Goal: Task Accomplishment & Management: Manage account settings

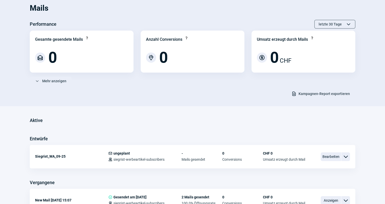
scroll to position [23, 0]
click at [333, 159] on span "Bearbeiten" at bounding box center [330, 156] width 20 height 9
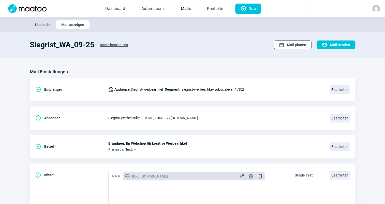
click at [284, 41] on span "Calendar icon Mail planen" at bounding box center [292, 45] width 27 height 8
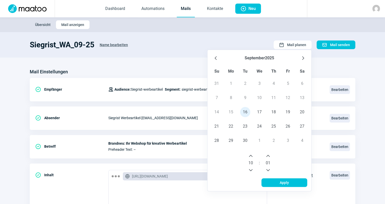
click at [249, 155] on icon "Next Hour" at bounding box center [250, 155] width 4 height 4
click at [255, 165] on div "14" at bounding box center [250, 162] width 12 height 22
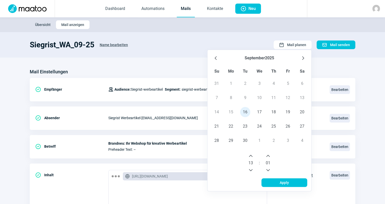
click at [252, 169] on icon "Previous Hour" at bounding box center [250, 170] width 4 height 4
click at [251, 149] on div "10 : 01" at bounding box center [259, 162] width 100 height 26
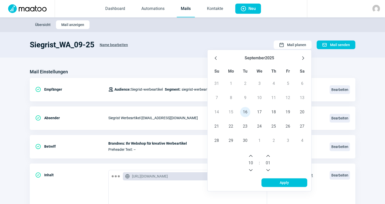
click at [251, 154] on icon "Next Hour" at bounding box center [250, 155] width 4 height 4
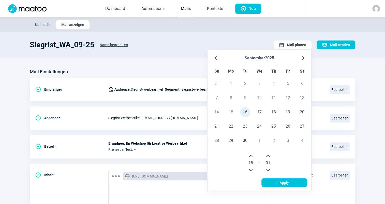
click at [272, 154] on div "01" at bounding box center [268, 162] width 12 height 22
click at [270, 169] on icon "Previous Minute" at bounding box center [268, 170] width 4 height 4
click at [294, 181] on span "Apply" at bounding box center [284, 182] width 35 height 8
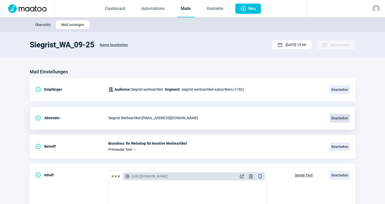
click at [342, 118] on span "Bearbeiten" at bounding box center [339, 118] width 20 height 9
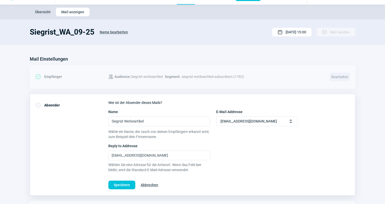
scroll to position [23, 0]
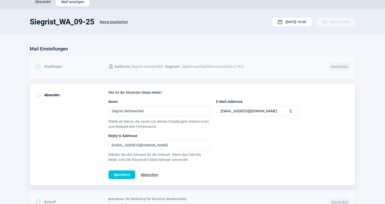
click at [146, 173] on span "Abbrechen" at bounding box center [150, 174] width 18 height 8
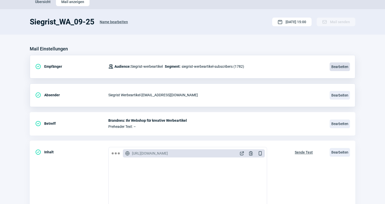
click at [338, 64] on span "Bearbeiten" at bounding box center [339, 66] width 20 height 9
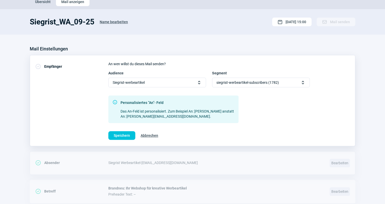
click at [295, 83] on div "siegrist-werbeartikel-subscribers (1782) Selector icon" at bounding box center [261, 82] width 98 height 10
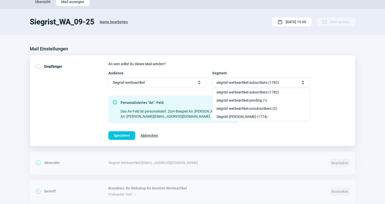
click at [295, 83] on div "siegrist-werbeartikel-subscribers (1782) Selector icon" at bounding box center [261, 82] width 98 height 10
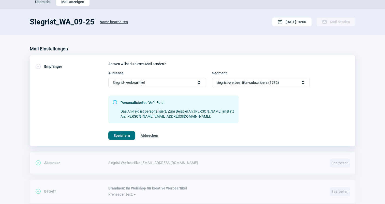
click at [123, 135] on span "Speichern" at bounding box center [122, 135] width 16 height 8
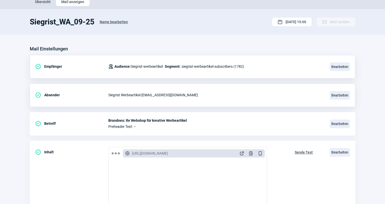
scroll to position [0, 0]
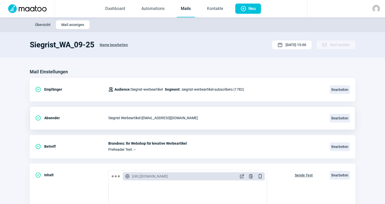
click at [188, 9] on link "Mails" at bounding box center [186, 9] width 18 height 17
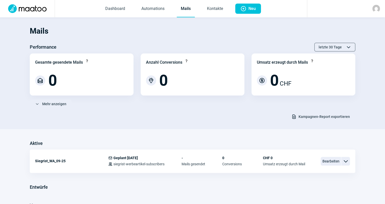
scroll to position [23, 0]
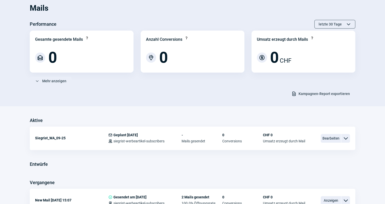
click at [211, 106] on div "Mails Performance letzte 30 Tage ChevronUp icon ChevronDown icon Gesamte gesend…" at bounding box center [192, 117] width 385 height 247
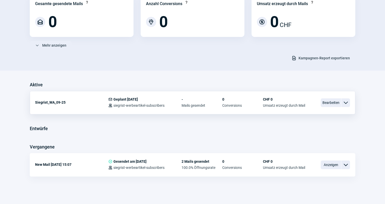
scroll to position [60, 0]
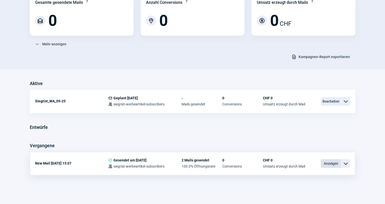
click at [320, 162] on span "Anzeigen" at bounding box center [330, 163] width 20 height 9
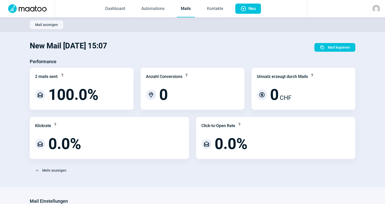
click at [192, 13] on link "Mails" at bounding box center [186, 9] width 18 height 17
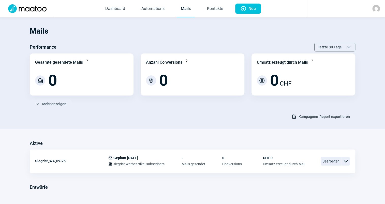
drag, startPoint x: 147, startPoint y: 28, endPoint x: 189, endPoint y: 27, distance: 42.7
click at [147, 28] on h1 "Mails" at bounding box center [192, 30] width 325 height 17
click at [189, 13] on link "Mails" at bounding box center [186, 9] width 18 height 17
click at [185, 11] on link "Mails" at bounding box center [186, 9] width 18 height 17
